Goal: Transaction & Acquisition: Purchase product/service

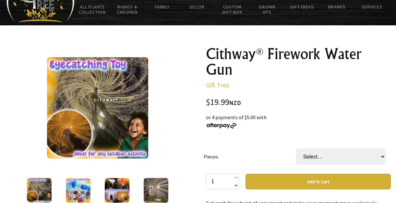
scroll to position [97, 0]
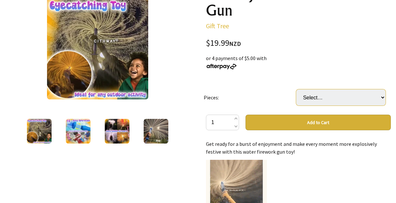
click at [384, 98] on select "Select… 1 2 (+ $4.99) 4 (+ $6.99)" at bounding box center [340, 97] width 89 height 16
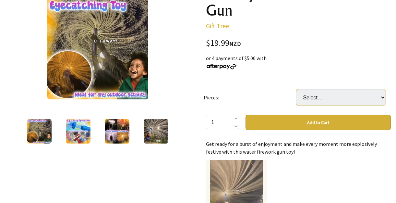
select select "4"
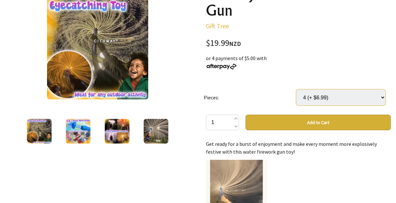
click at [296, 89] on select "Select… 1 2 (+ $4.99) 4 (+ $6.99)" at bounding box center [340, 97] width 89 height 16
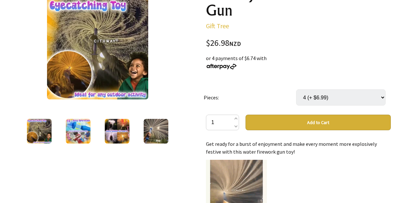
click at [317, 121] on button "Add to Cart" at bounding box center [318, 123] width 145 height 16
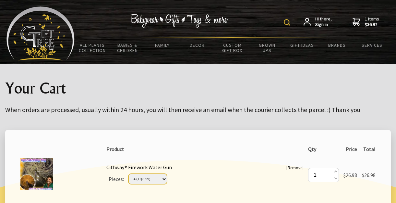
click at [165, 177] on select "Please Select… 1 2 (+ $4.99) 4 (+ $6.99)" at bounding box center [148, 179] width 39 height 10
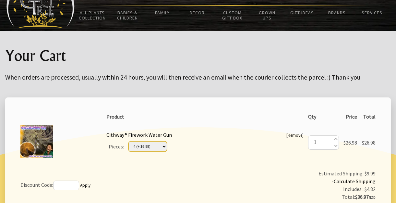
scroll to position [97, 0]
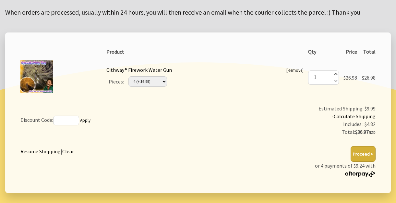
click at [335, 74] on span at bounding box center [335, 74] width 3 height 7
type input "2"
click at [165, 80] on select "Please Select… 1 2 (+ $4.99) 4 (+ $6.99)" at bounding box center [148, 81] width 39 height 10
select select "2"
click at [129, 76] on select "Please Select… 1 2 (+ $4.99) 4 (+ $6.99)" at bounding box center [148, 81] width 39 height 10
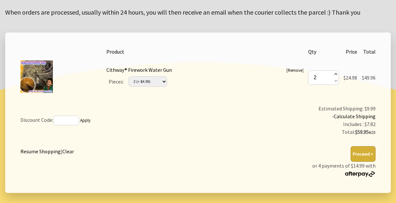
click at [336, 73] on span at bounding box center [335, 74] width 3 height 7
type input "3"
